Goal: Task Accomplishment & Management: Manage account settings

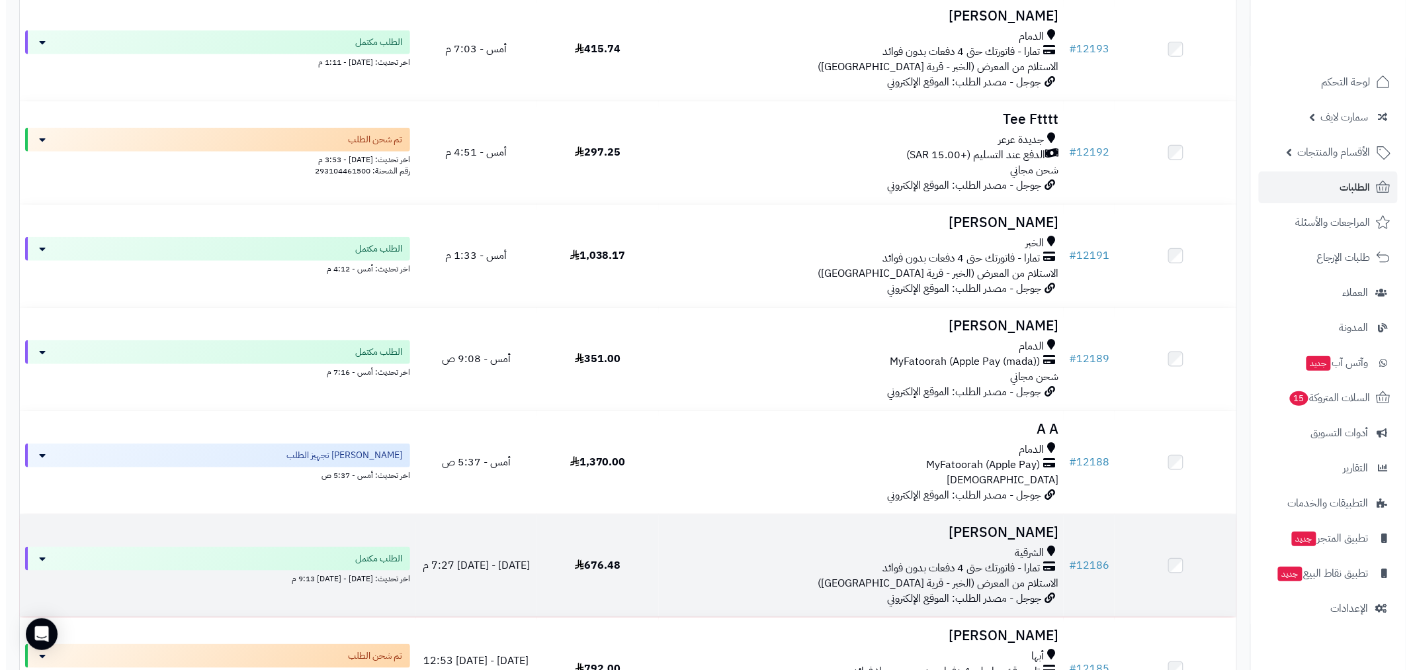
scroll to position [343, 0]
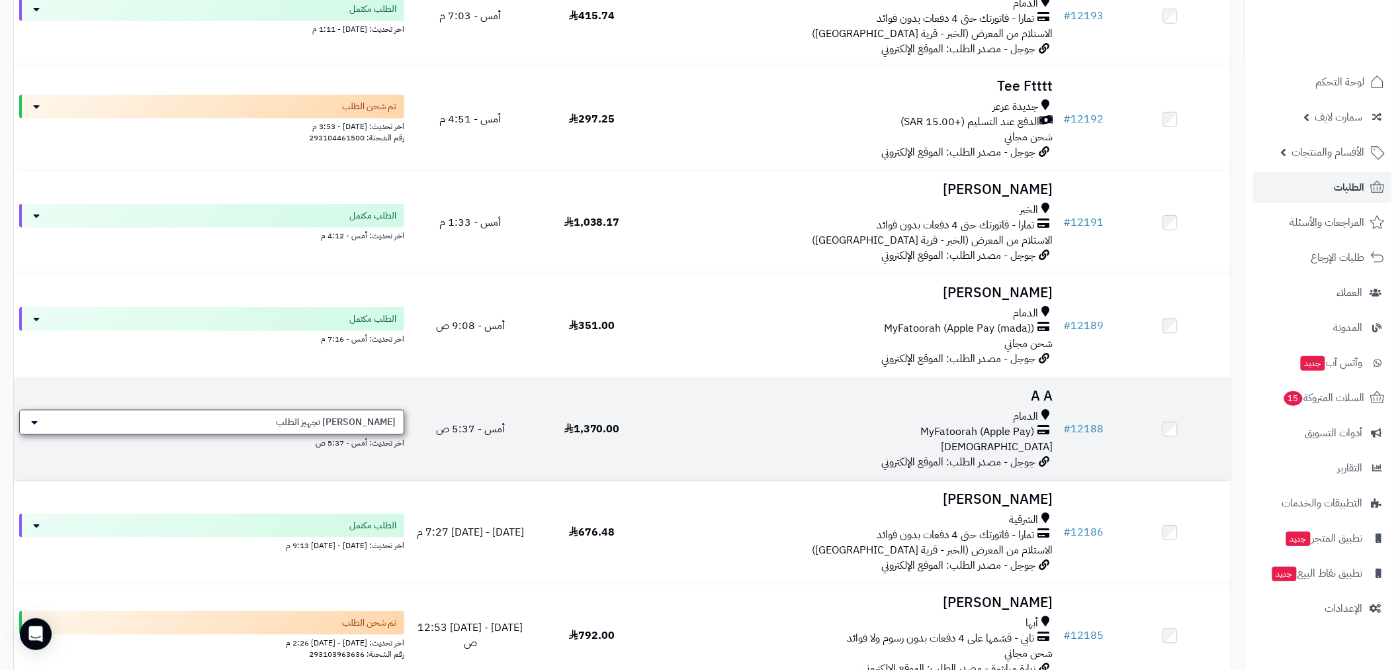
click at [380, 420] on span "[PERSON_NAME] تجهيز الطلب" at bounding box center [336, 422] width 120 height 13
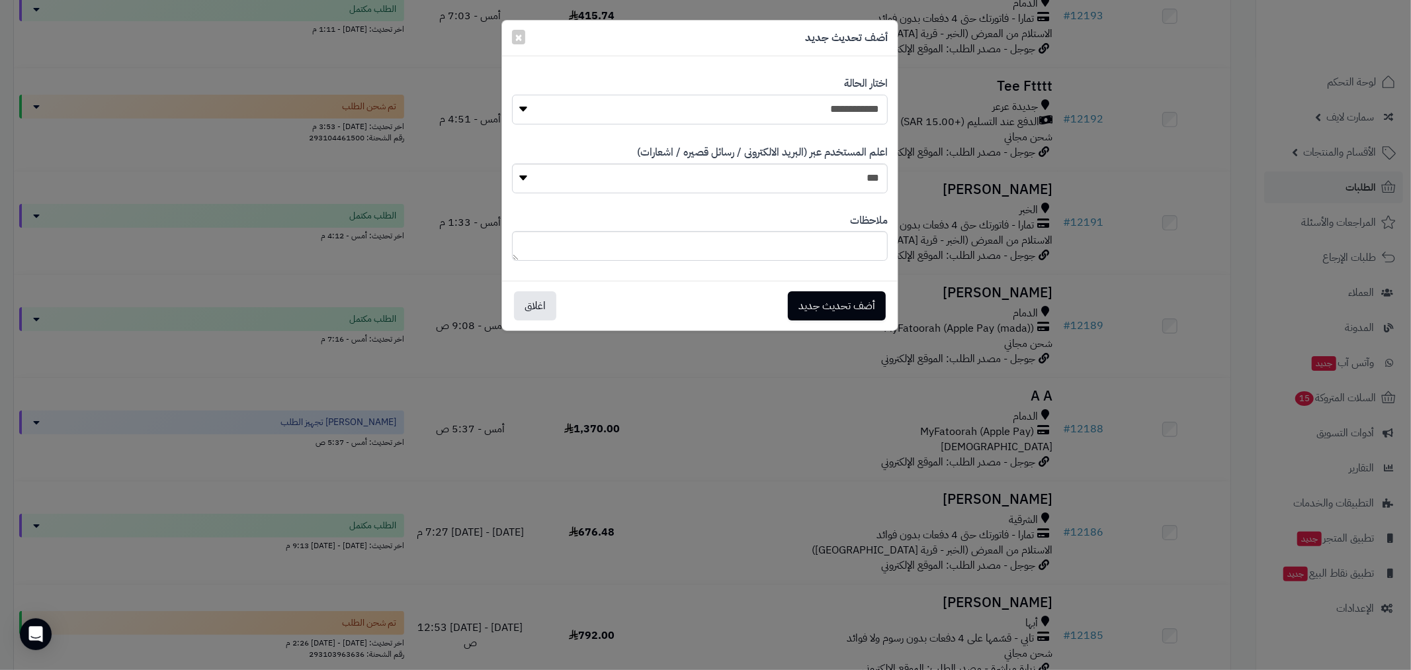
drag, startPoint x: 817, startPoint y: 115, endPoint x: 830, endPoint y: 121, distance: 14.5
click at [817, 115] on select "**********" at bounding box center [700, 110] width 376 height 30
select select "*"
click at [512, 95] on select "**********" at bounding box center [700, 110] width 376 height 30
drag, startPoint x: 828, startPoint y: 308, endPoint x: 837, endPoint y: 308, distance: 8.6
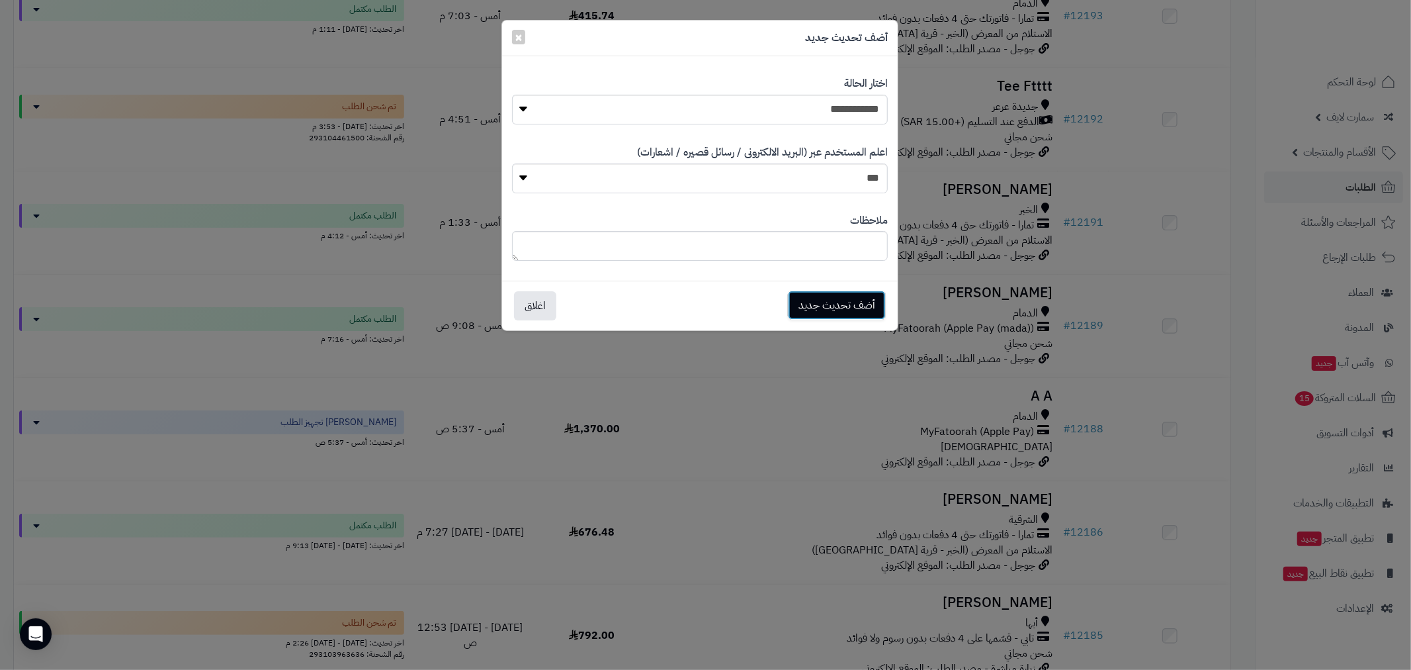
click at [828, 308] on button "أضف تحديث جديد" at bounding box center [837, 304] width 98 height 29
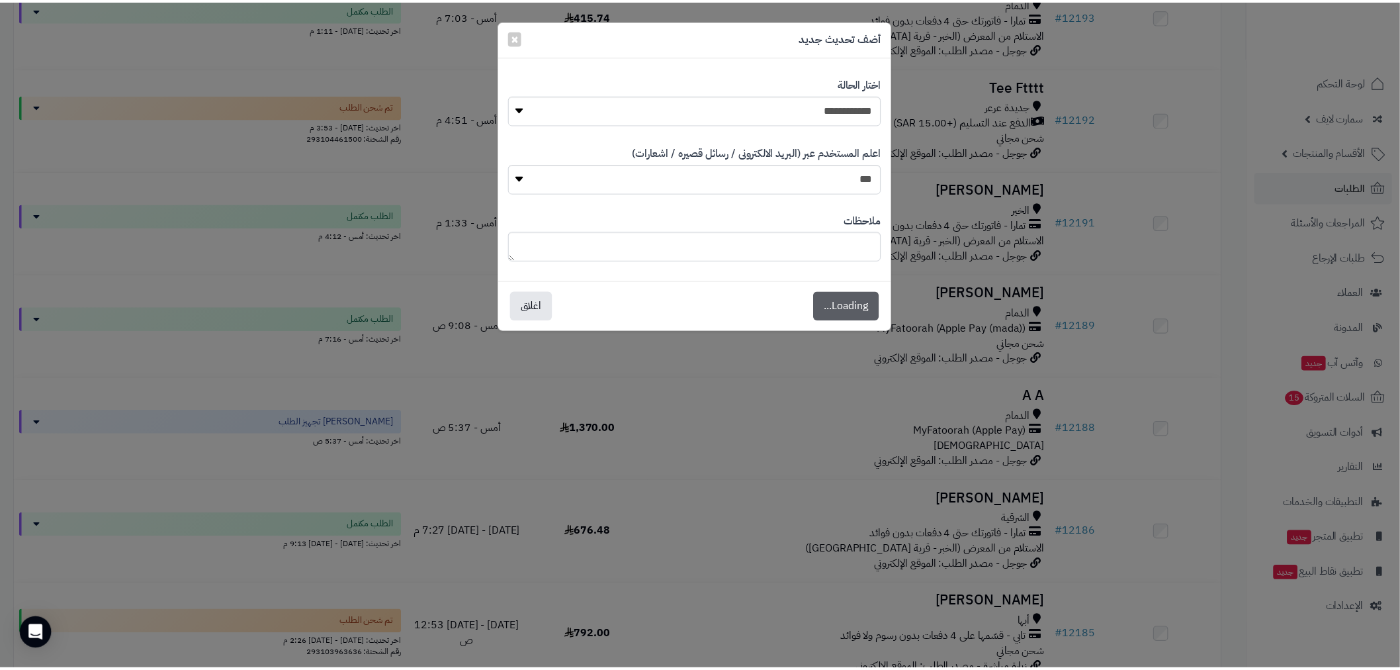
scroll to position [386, 0]
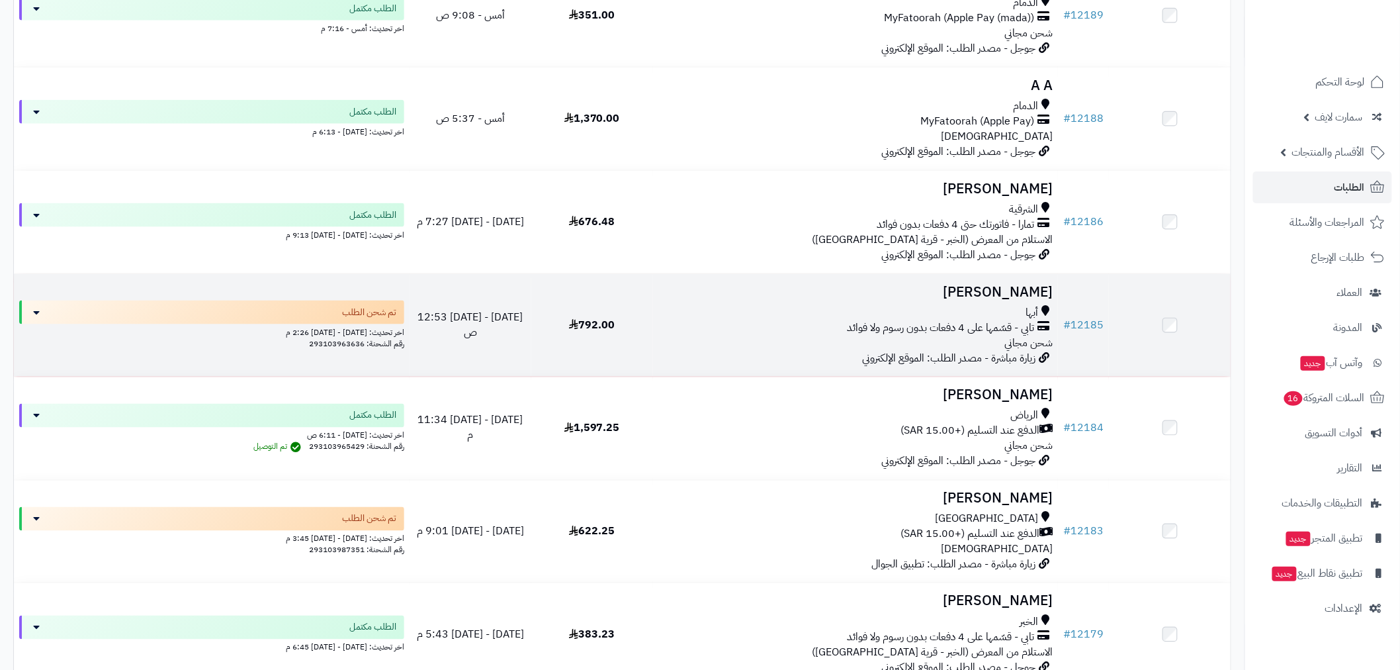
scroll to position [686, 0]
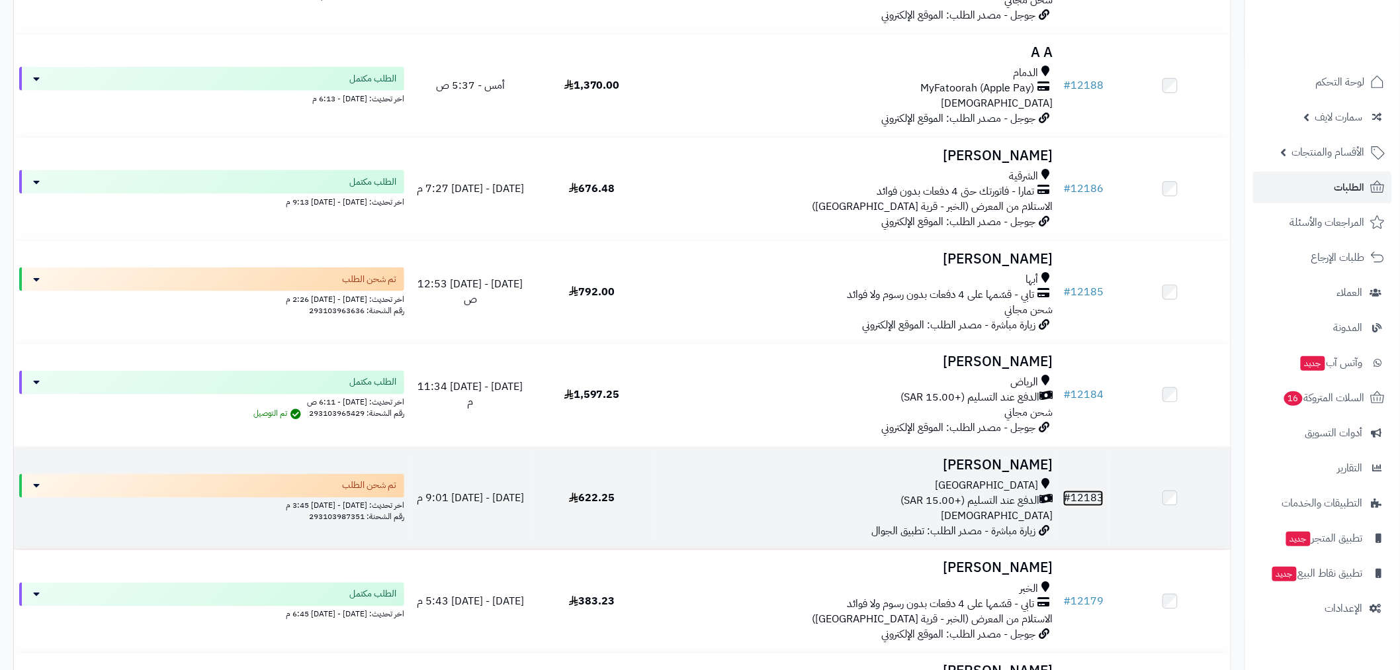
click at [1088, 494] on link "# 12183" at bounding box center [1083, 498] width 40 height 16
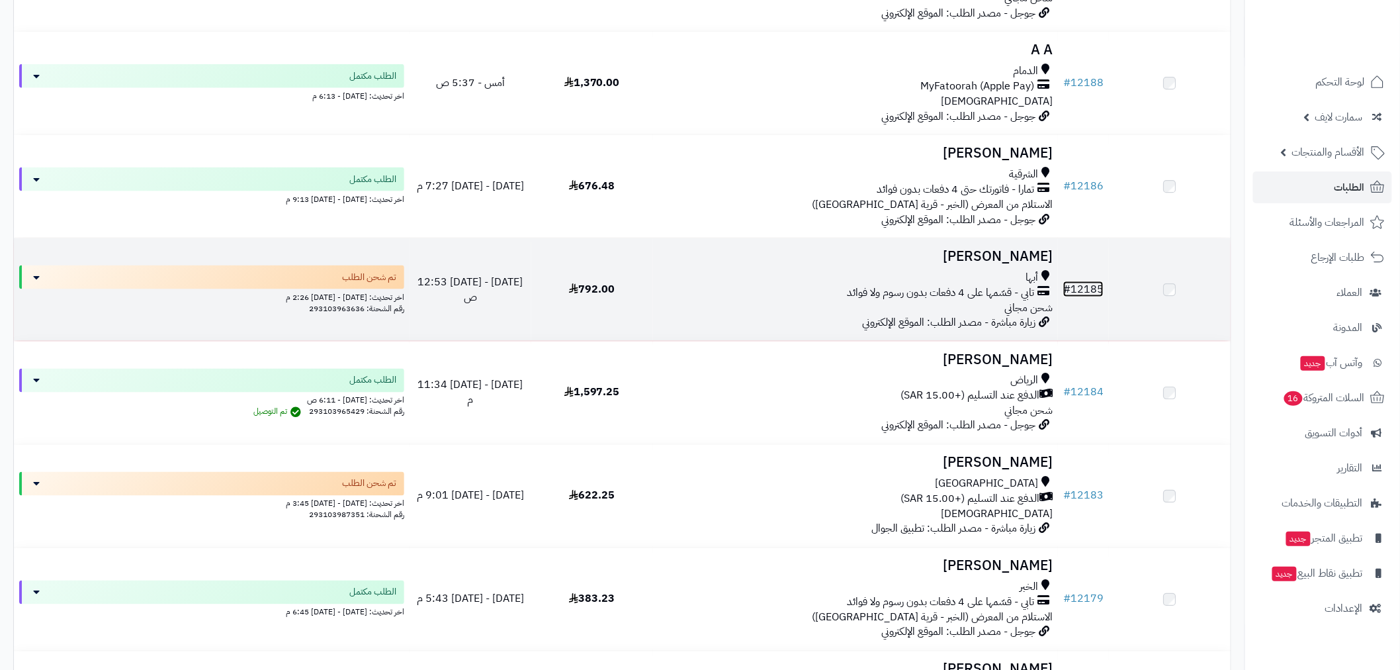
scroll to position [686, 0]
click at [1081, 291] on link "# 12185" at bounding box center [1083, 289] width 40 height 16
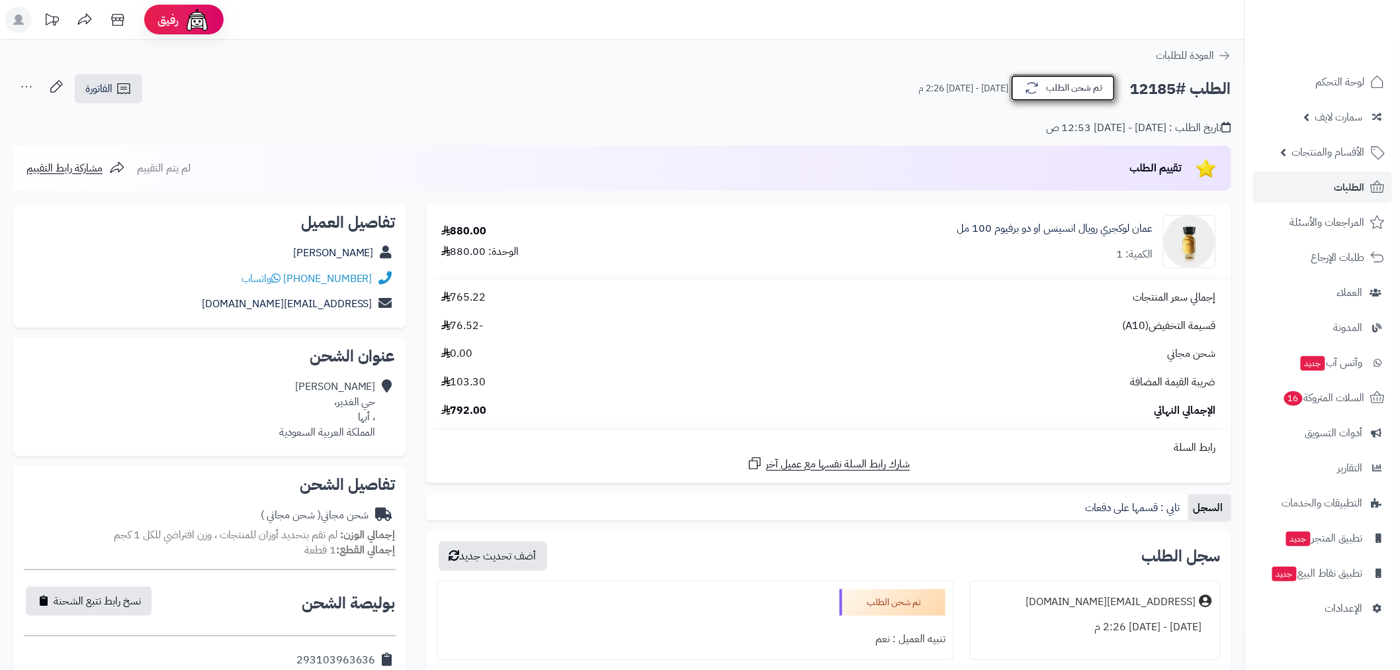
click at [1045, 82] on button "تم شحن الطلب" at bounding box center [1063, 88] width 106 height 28
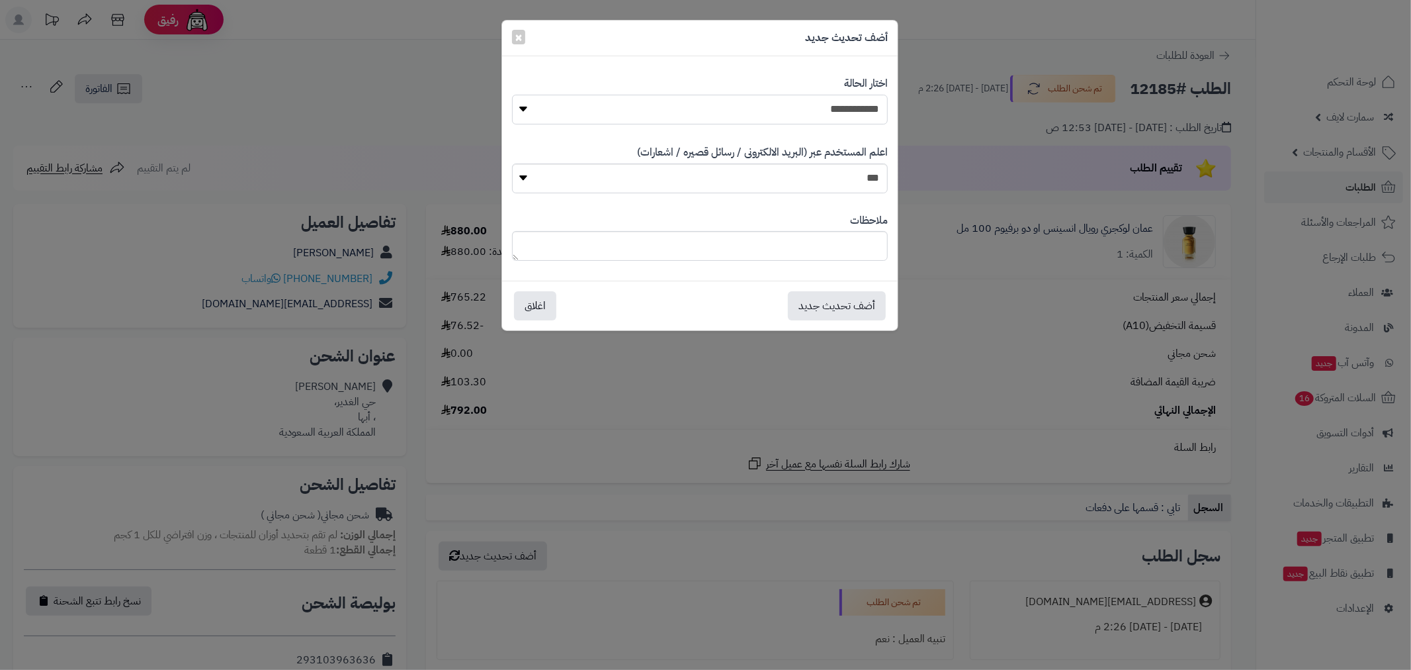
click at [876, 104] on select "**********" at bounding box center [700, 110] width 376 height 30
select select "*"
click at [512, 95] on select "**********" at bounding box center [700, 110] width 376 height 30
click at [844, 311] on button "أضف تحديث جديد" at bounding box center [837, 304] width 98 height 29
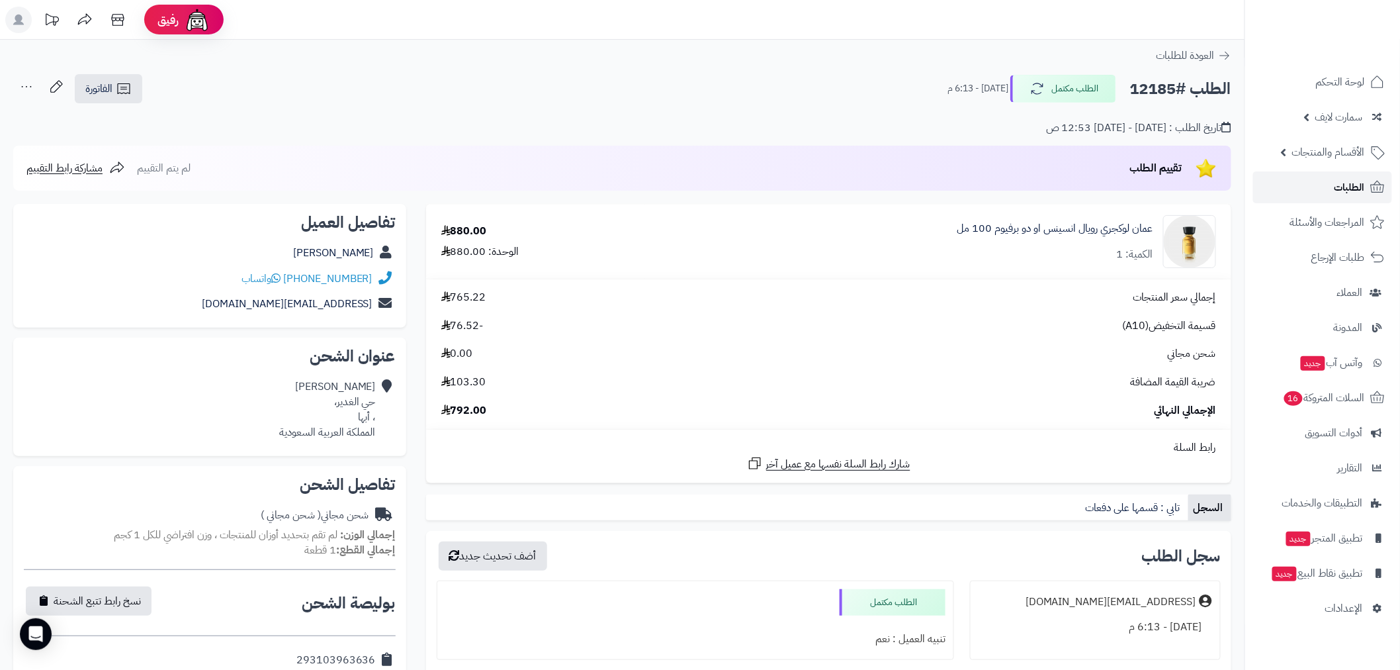
click at [1315, 198] on link "الطلبات" at bounding box center [1322, 187] width 139 height 32
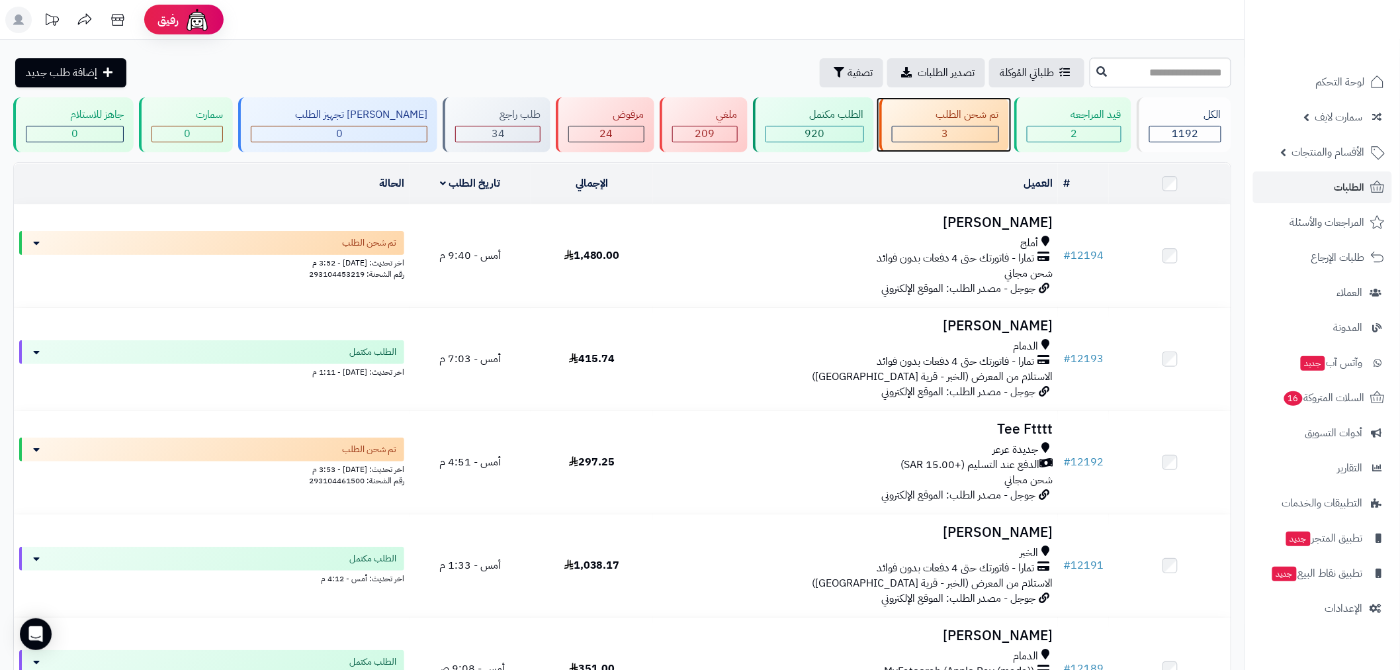
click at [951, 119] on div "تم شحن الطلب" at bounding box center [945, 114] width 107 height 15
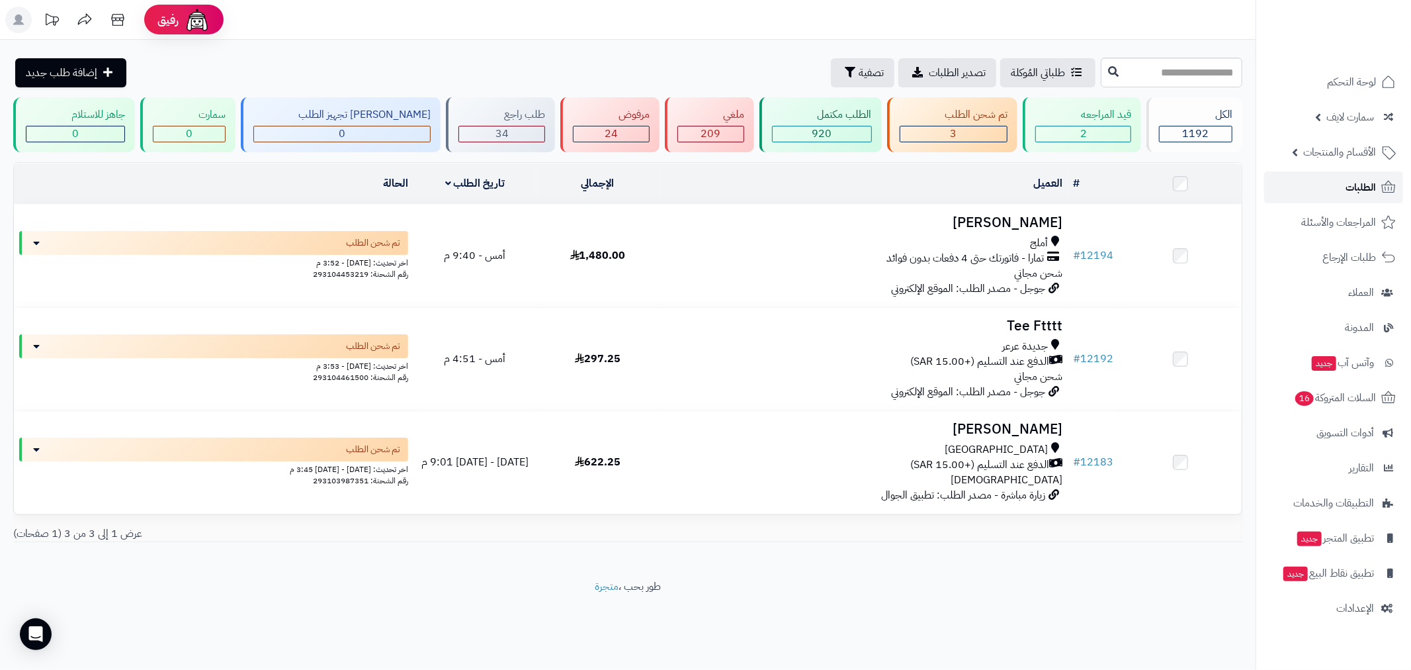
click at [1334, 183] on link "الطلبات" at bounding box center [1333, 187] width 139 height 32
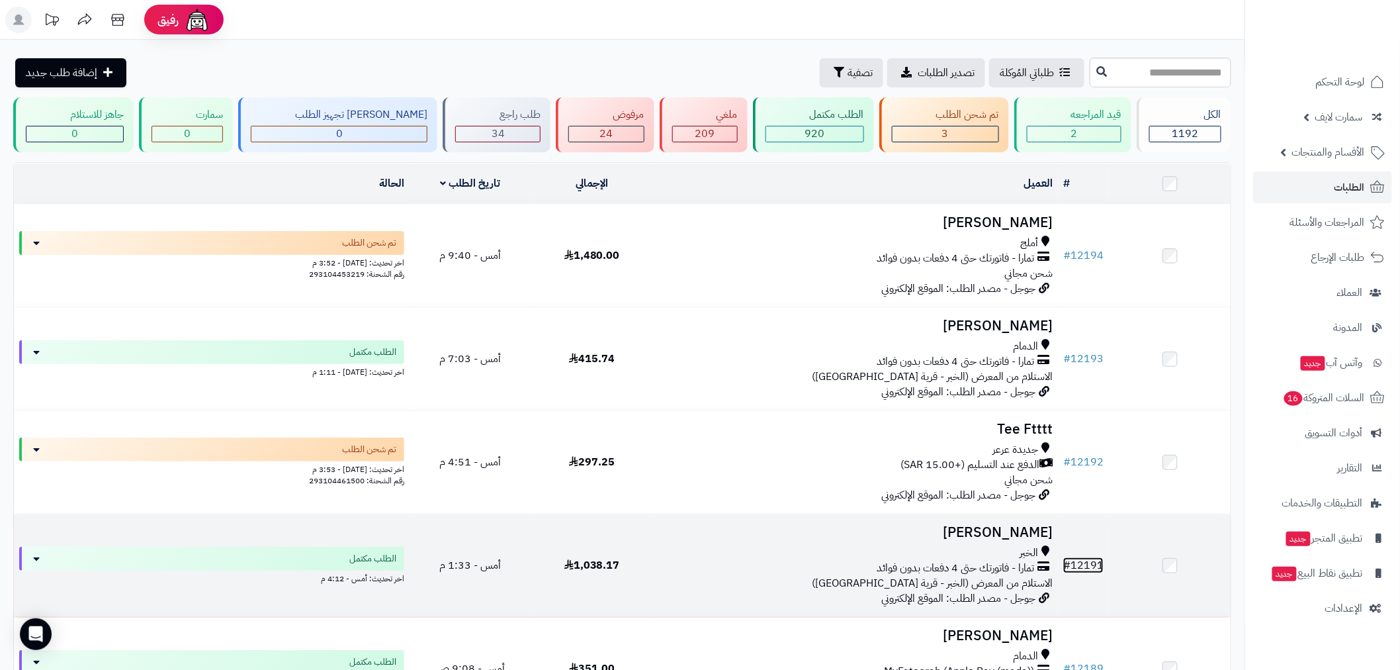
click at [1086, 557] on link "# 12191" at bounding box center [1083, 565] width 40 height 16
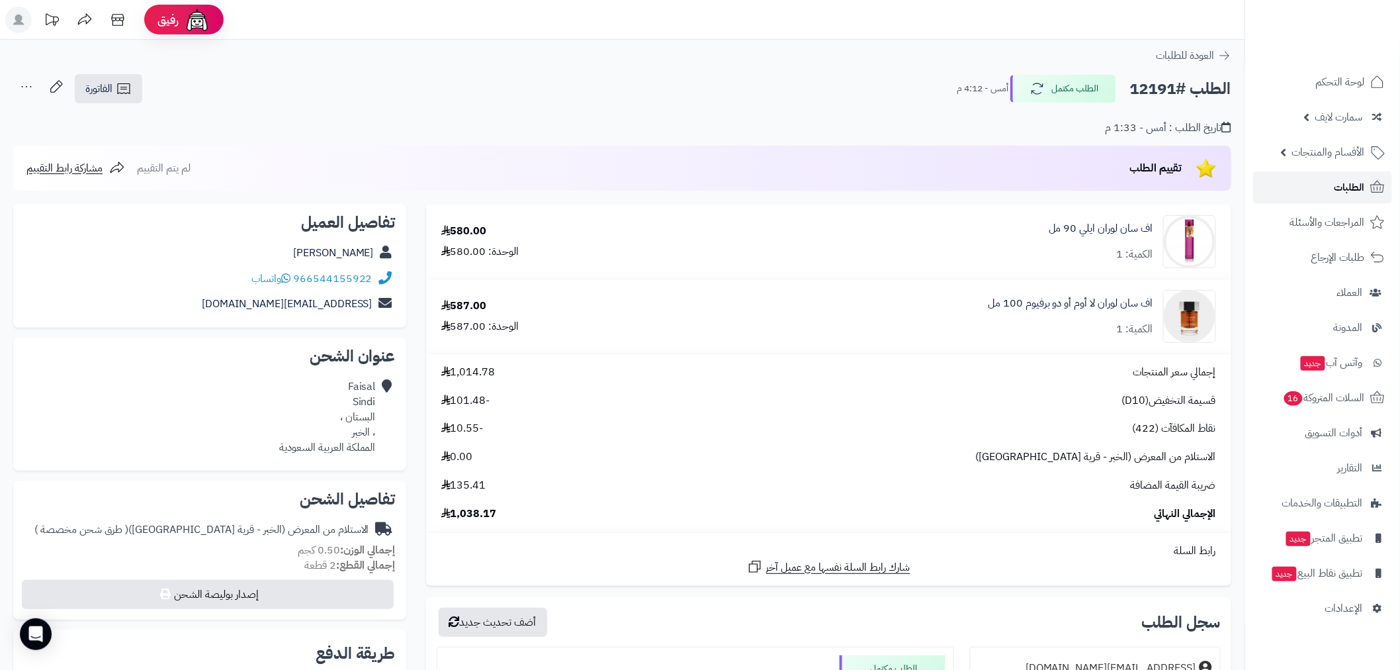
click at [1341, 181] on span "الطلبات" at bounding box center [1350, 187] width 30 height 19
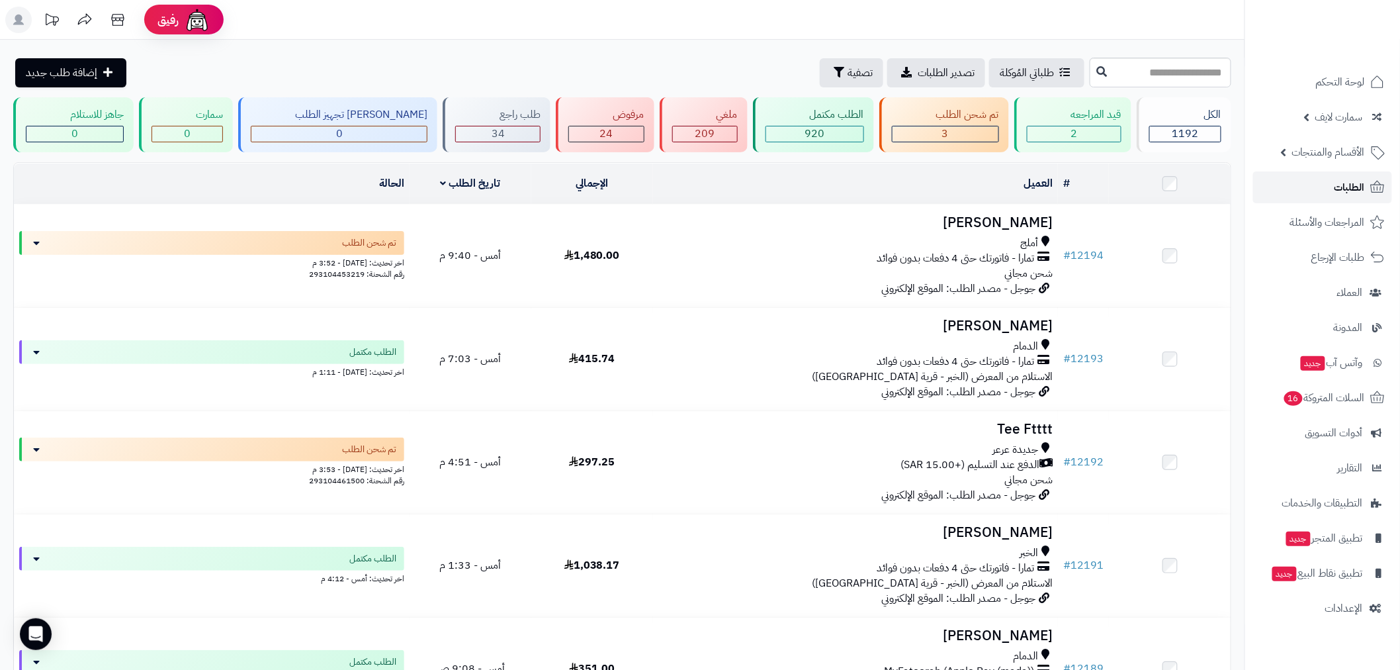
click at [1339, 184] on span "الطلبات" at bounding box center [1350, 187] width 30 height 19
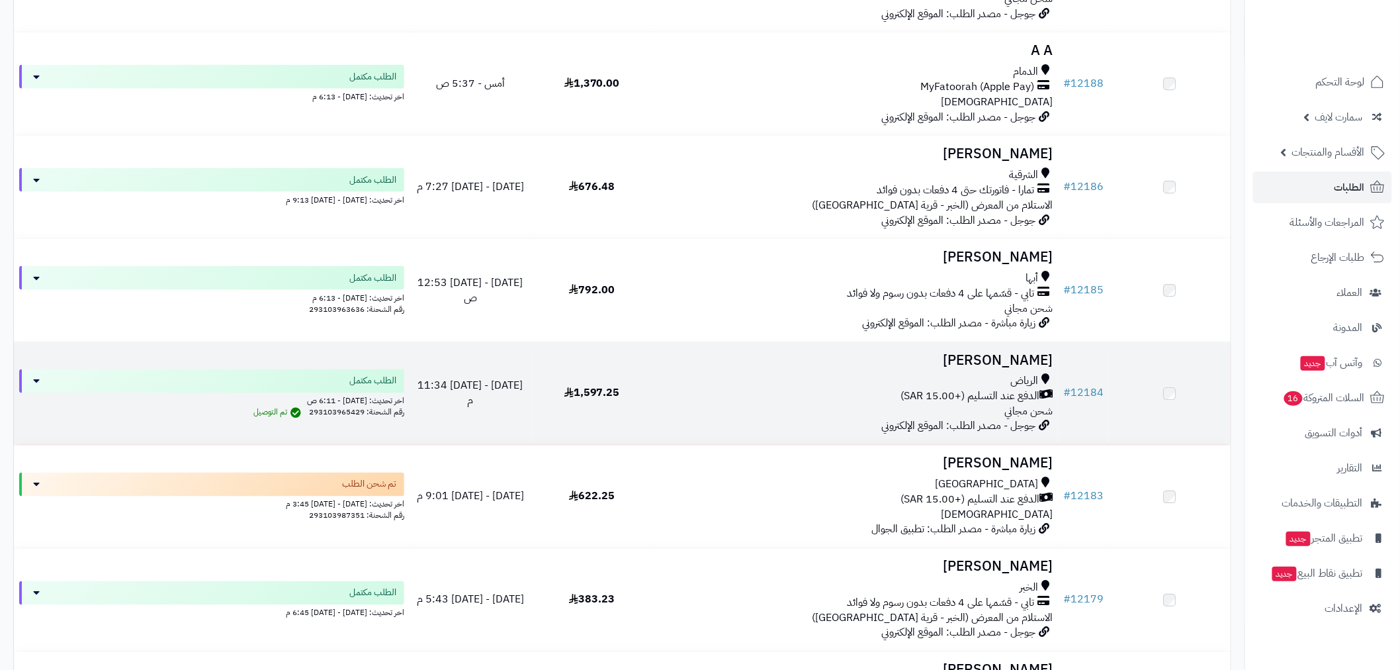
scroll to position [685, 0]
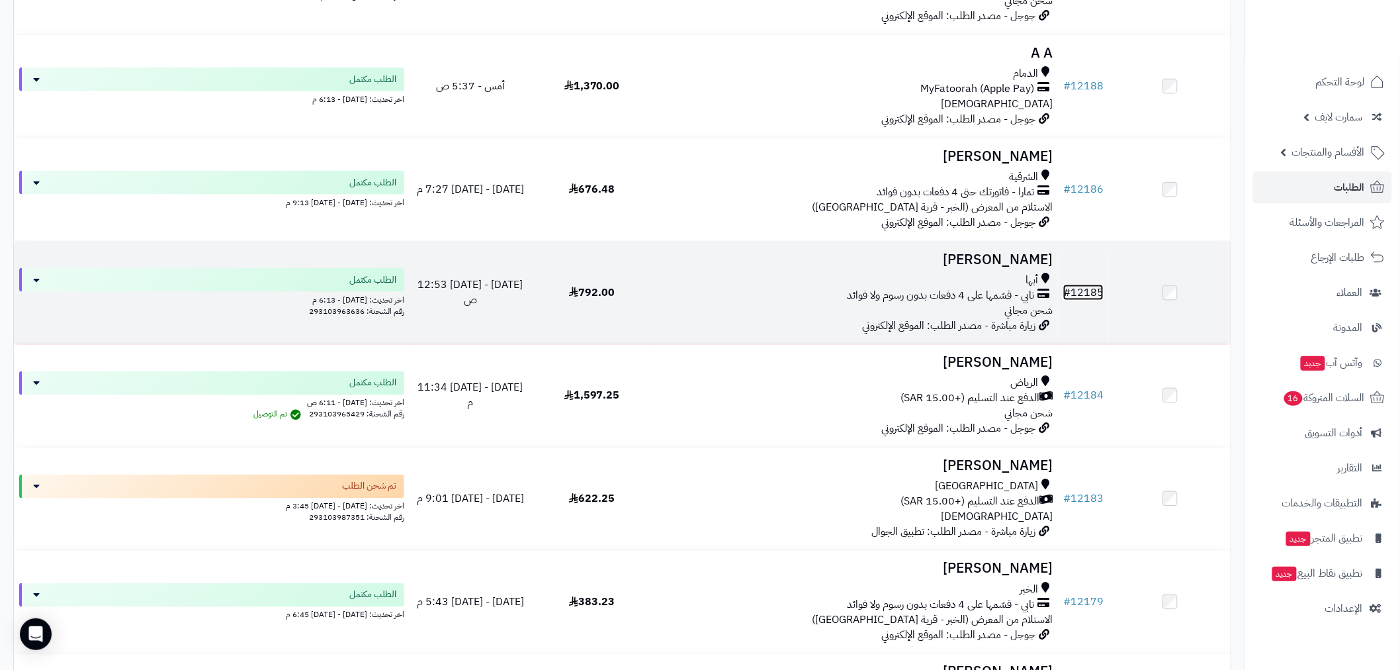
click at [1094, 291] on link "# 12185" at bounding box center [1083, 293] width 40 height 16
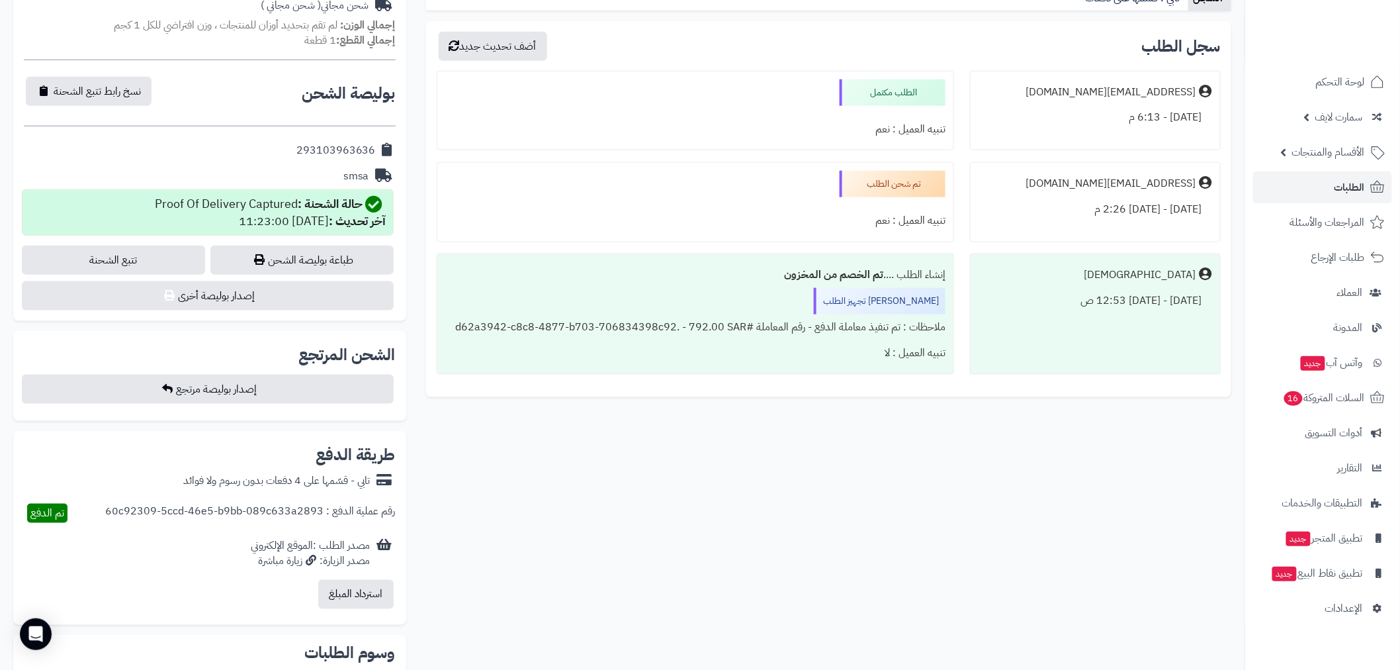
scroll to position [514, 0]
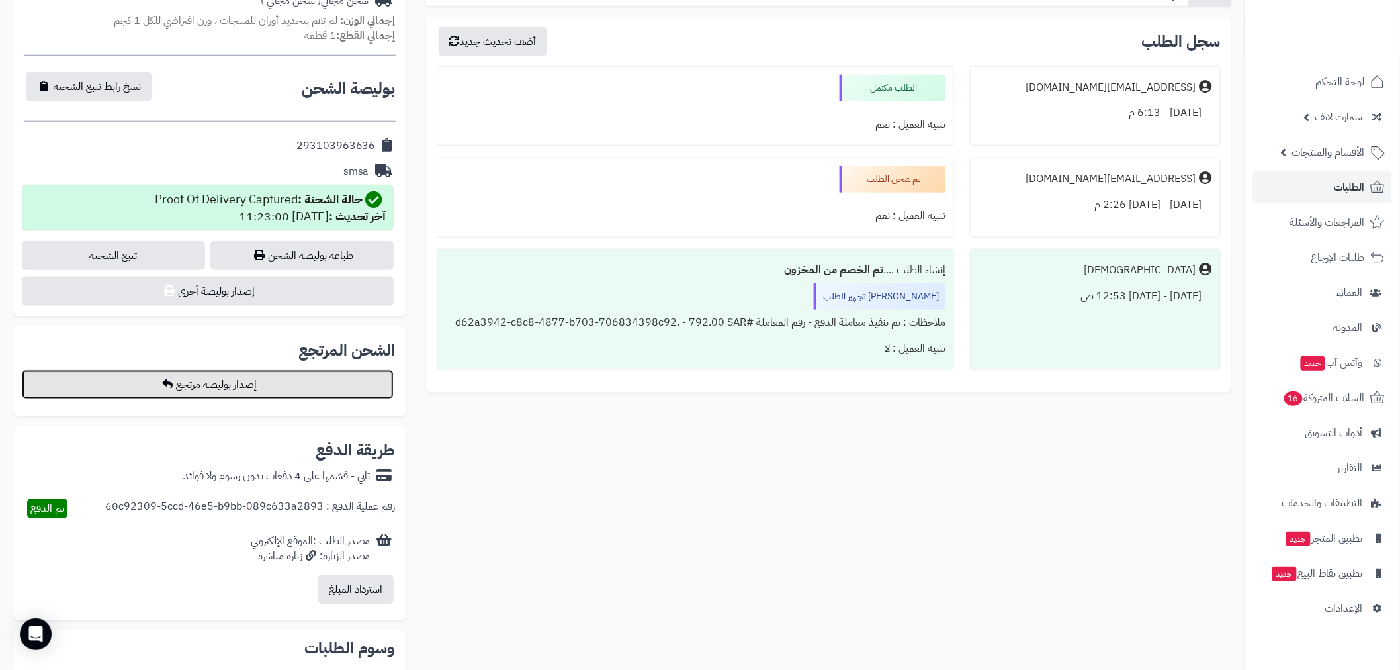
click at [265, 379] on button "إصدار بوليصة مرتجع" at bounding box center [208, 384] width 372 height 29
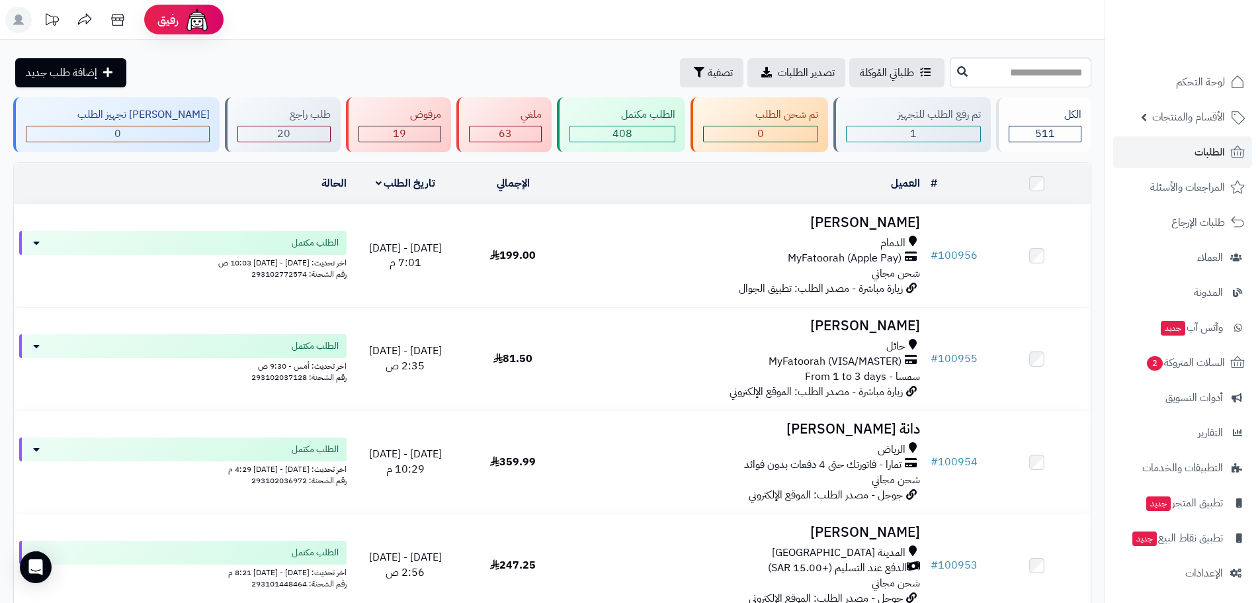
click at [183, 175] on td "الحالة" at bounding box center [183, 183] width 338 height 40
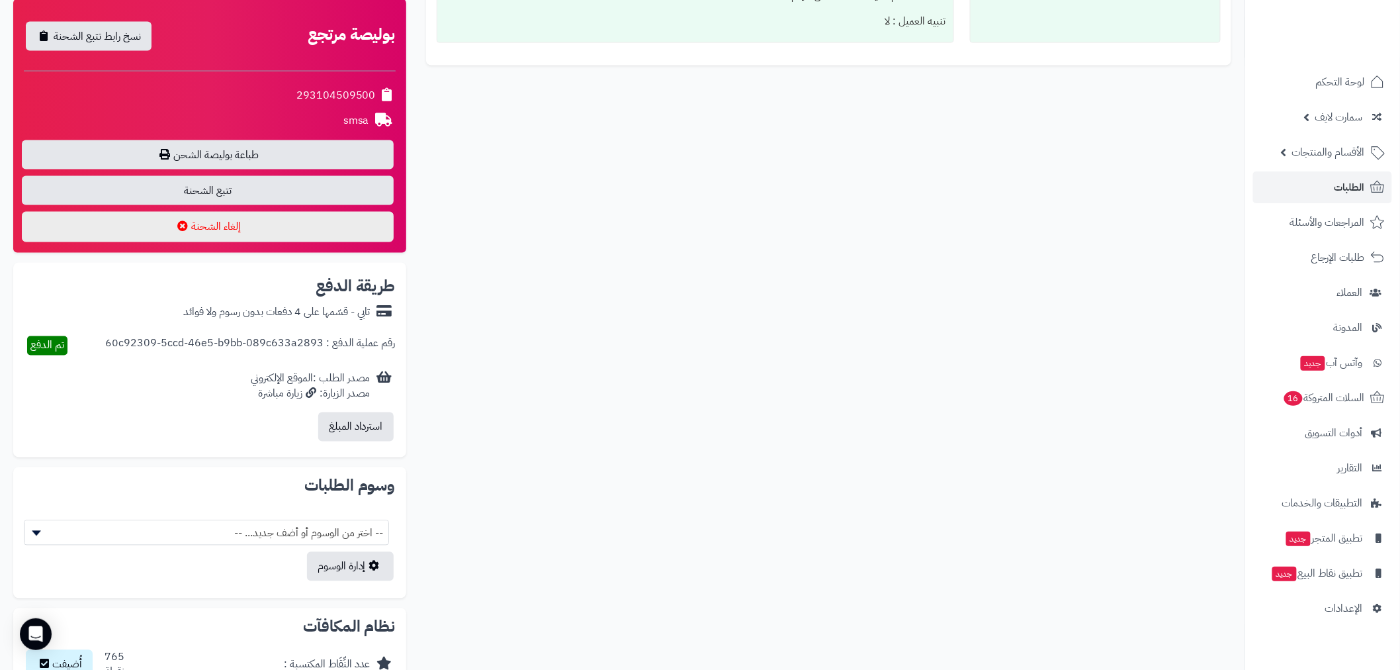
scroll to position [809, 0]
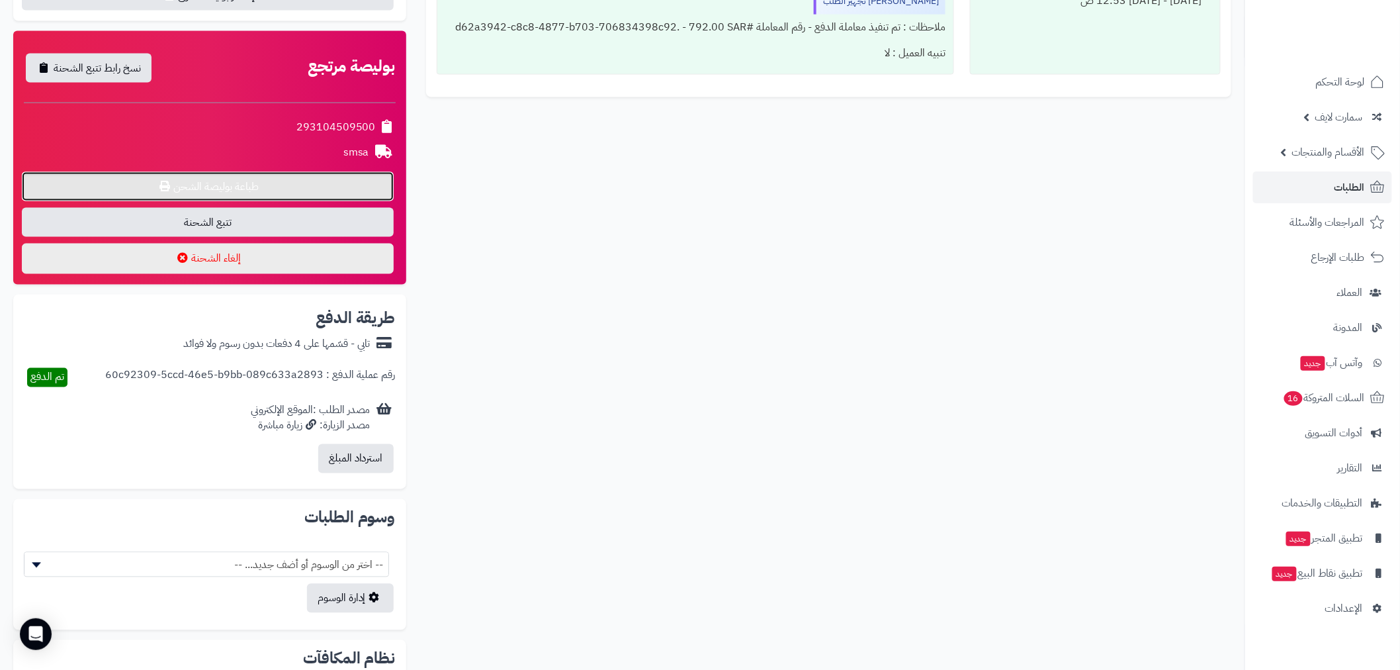
click at [247, 184] on link "طباعة بوليصة الشحن" at bounding box center [208, 186] width 372 height 29
